Goal: Transaction & Acquisition: Purchase product/service

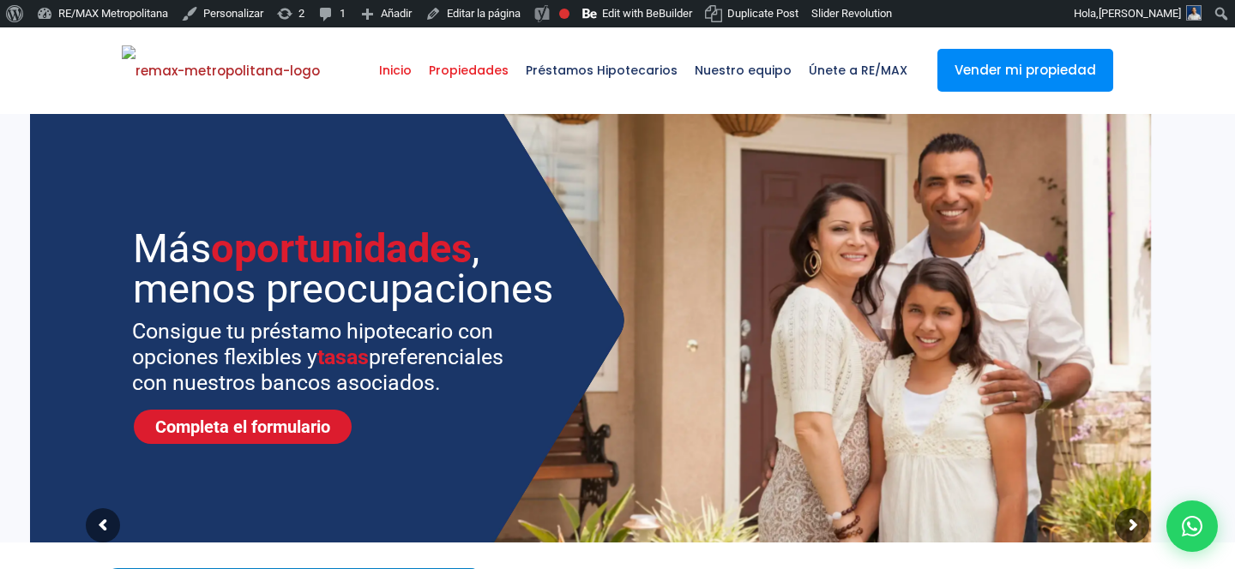
select select
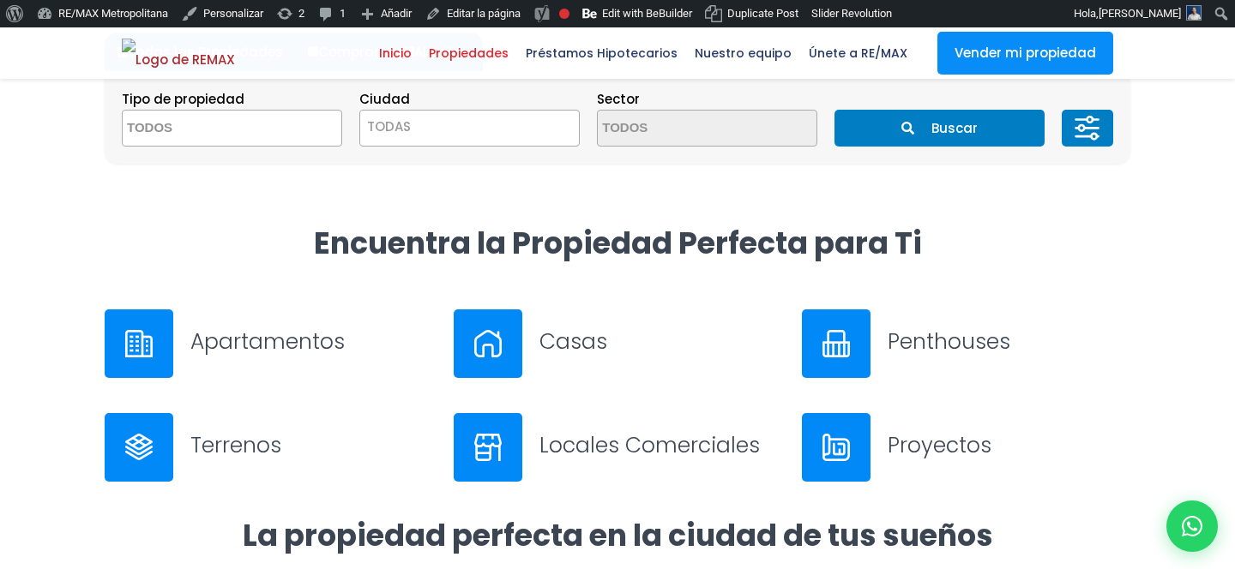
scroll to position [636, 0]
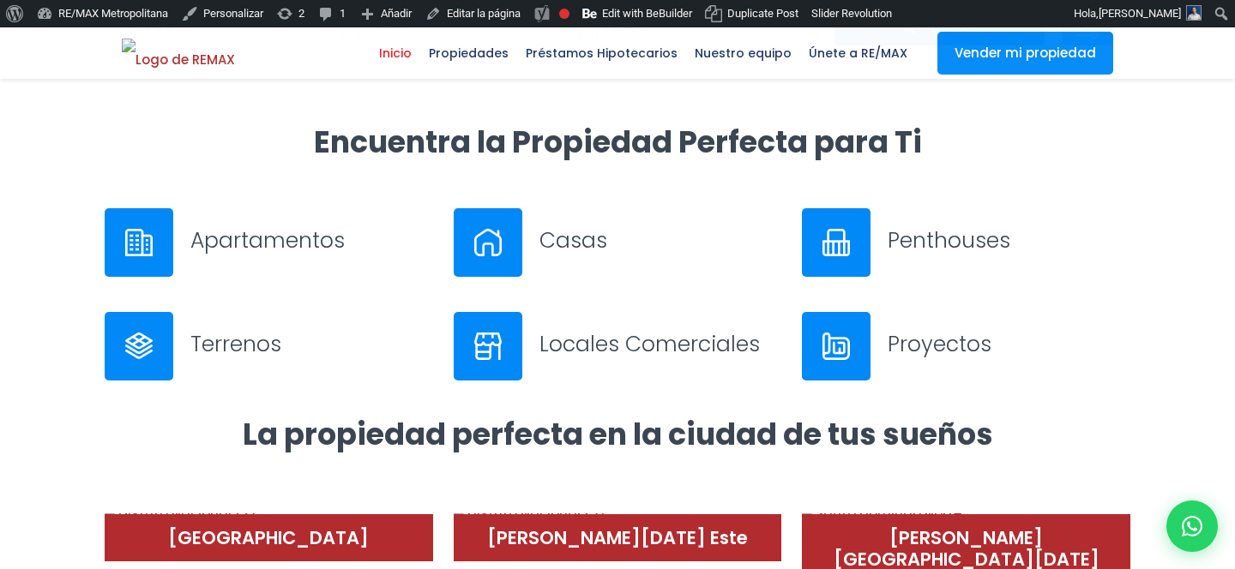
click at [271, 241] on h3 "Apartamentos" at bounding box center [311, 240] width 243 height 30
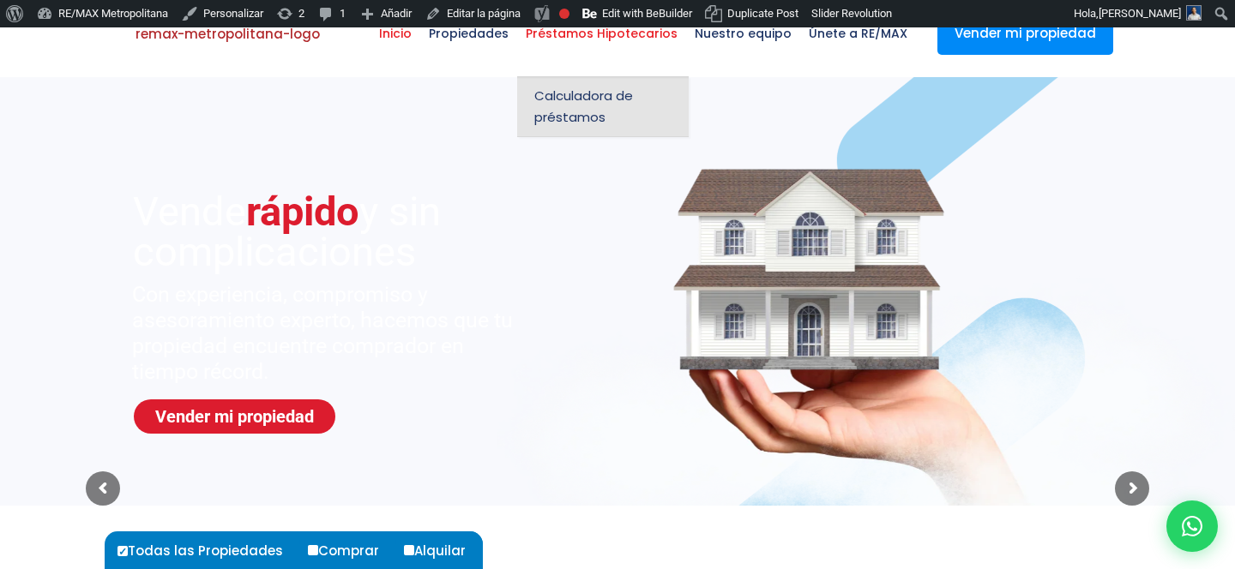
scroll to position [0, 0]
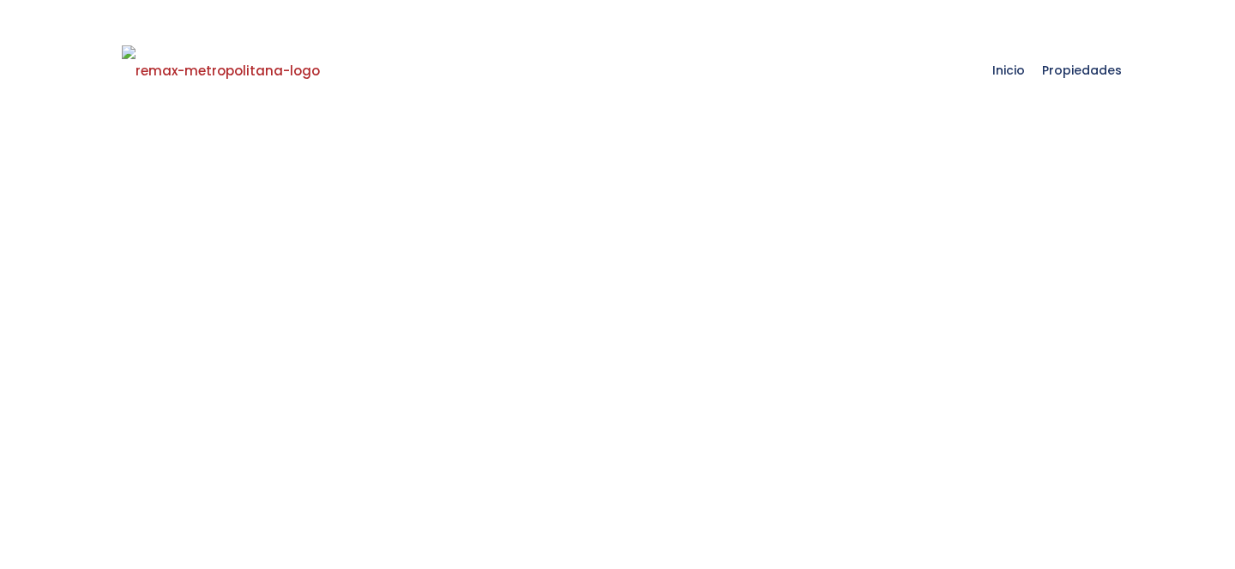
scroll to position [27, 0]
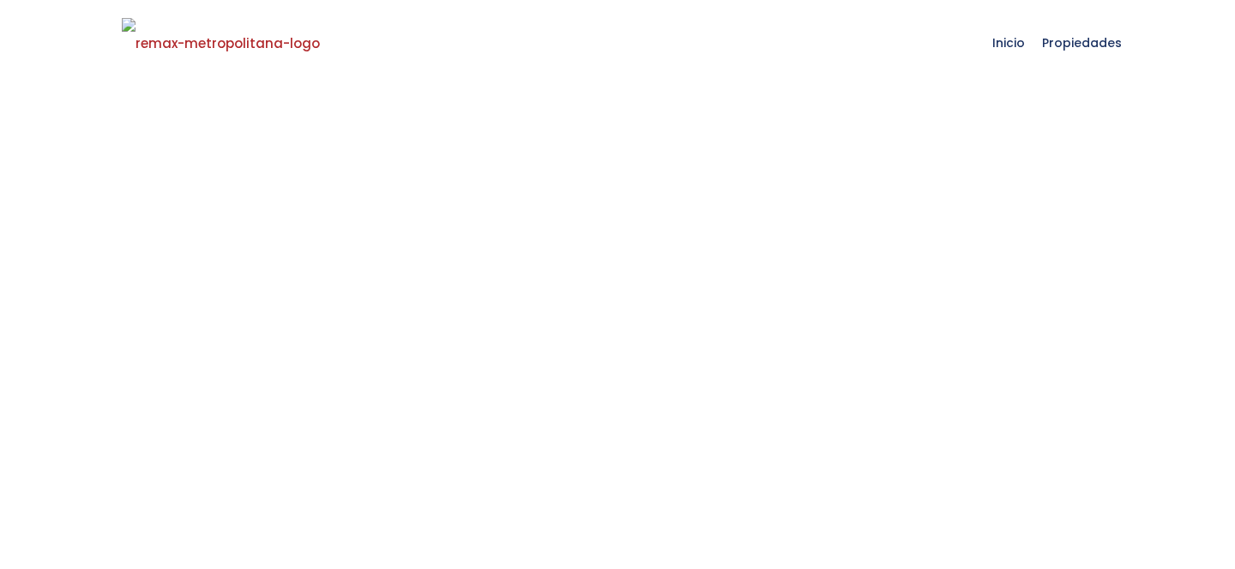
select select
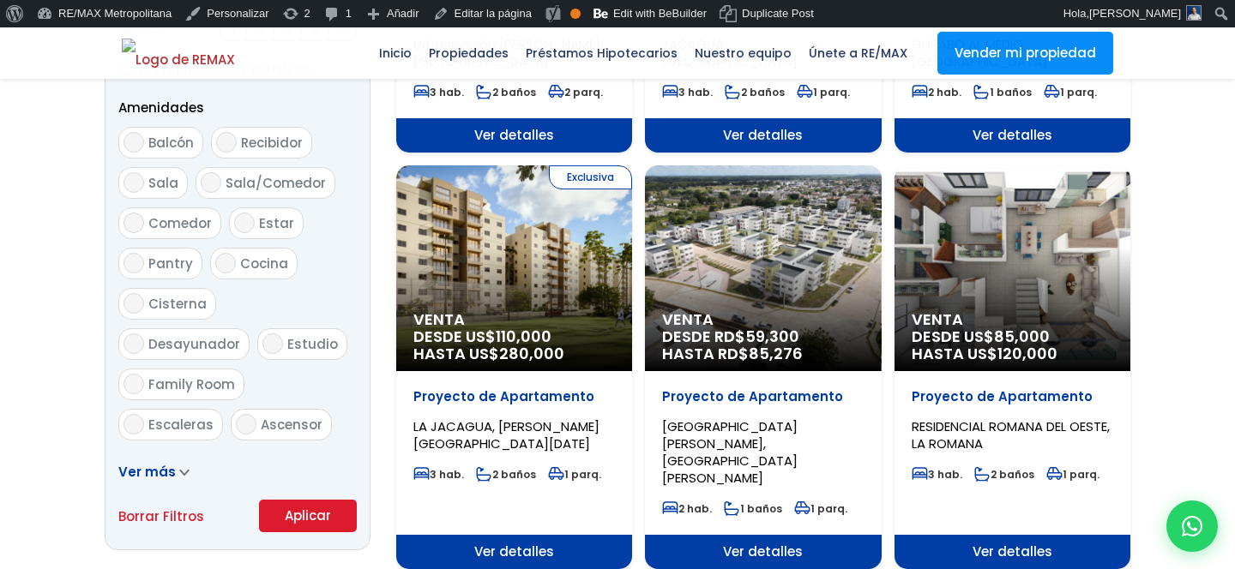
scroll to position [986, 0]
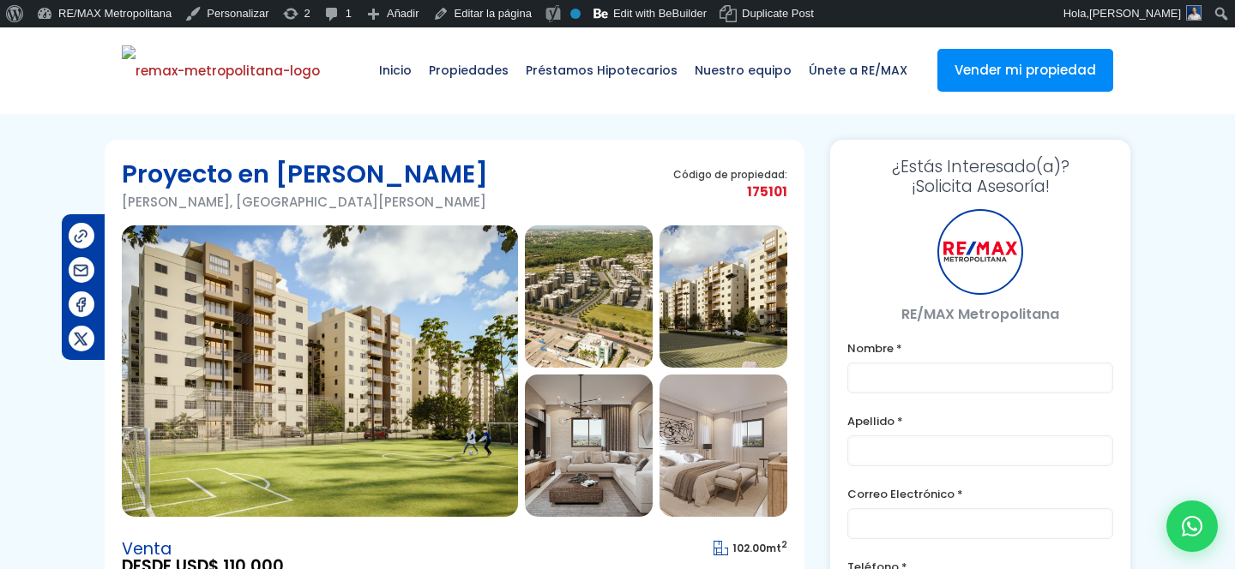
type input "Franklin"
type input "[PERSON_NAME]"
type input "[PERSON_NAME][EMAIL_ADDRESS][DOMAIN_NAME]"
type input "[PHONE_NUMBER]"
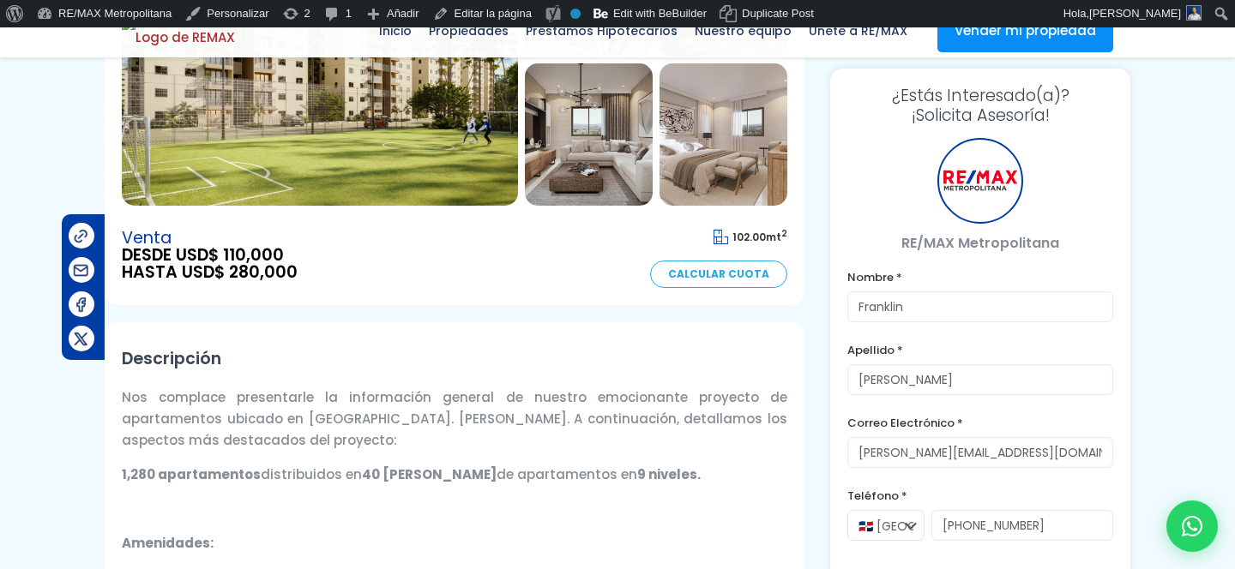
scroll to position [454, 0]
